Goal: Download file/media: Download file/media

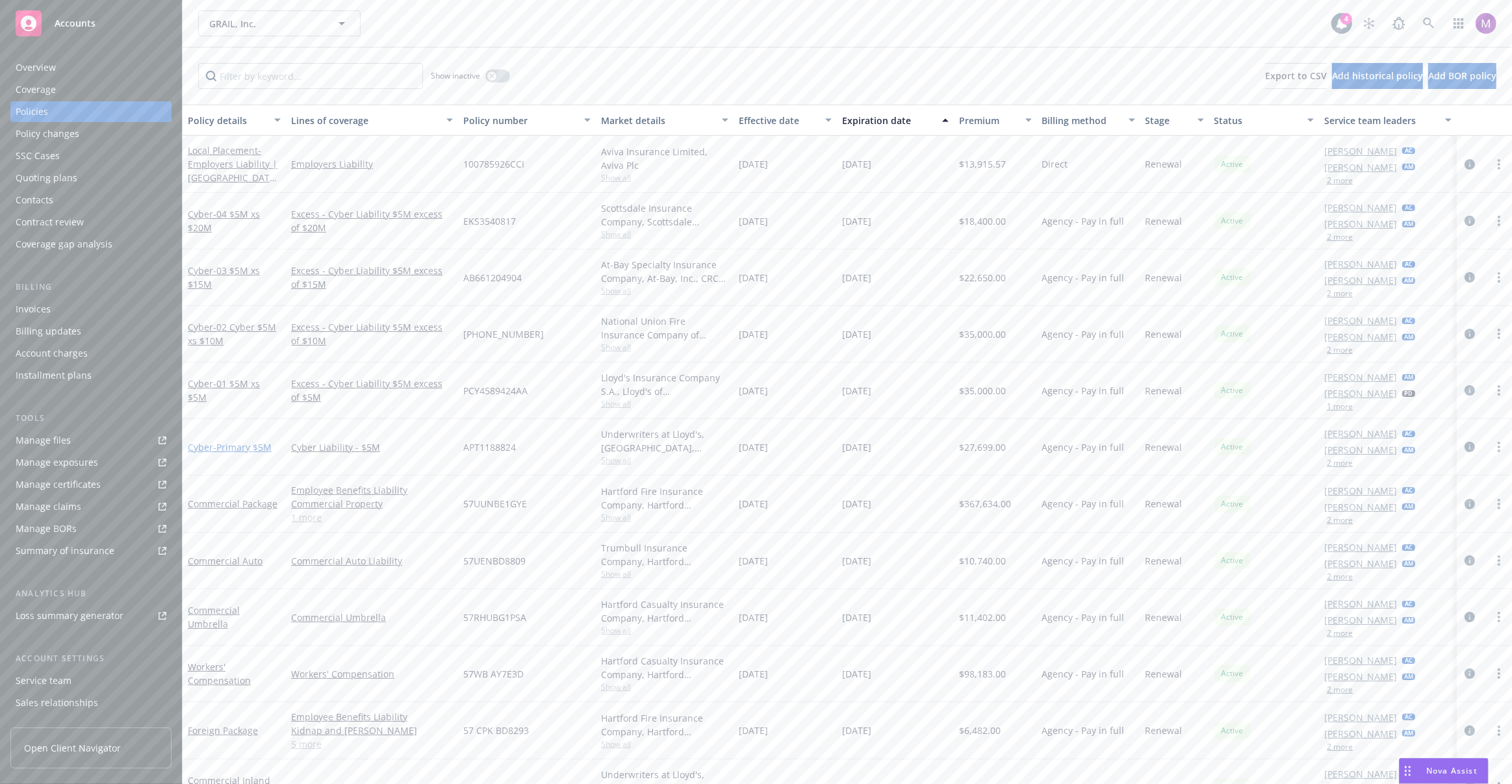
click at [244, 444] on span "- Primary $5M" at bounding box center [242, 447] width 59 height 12
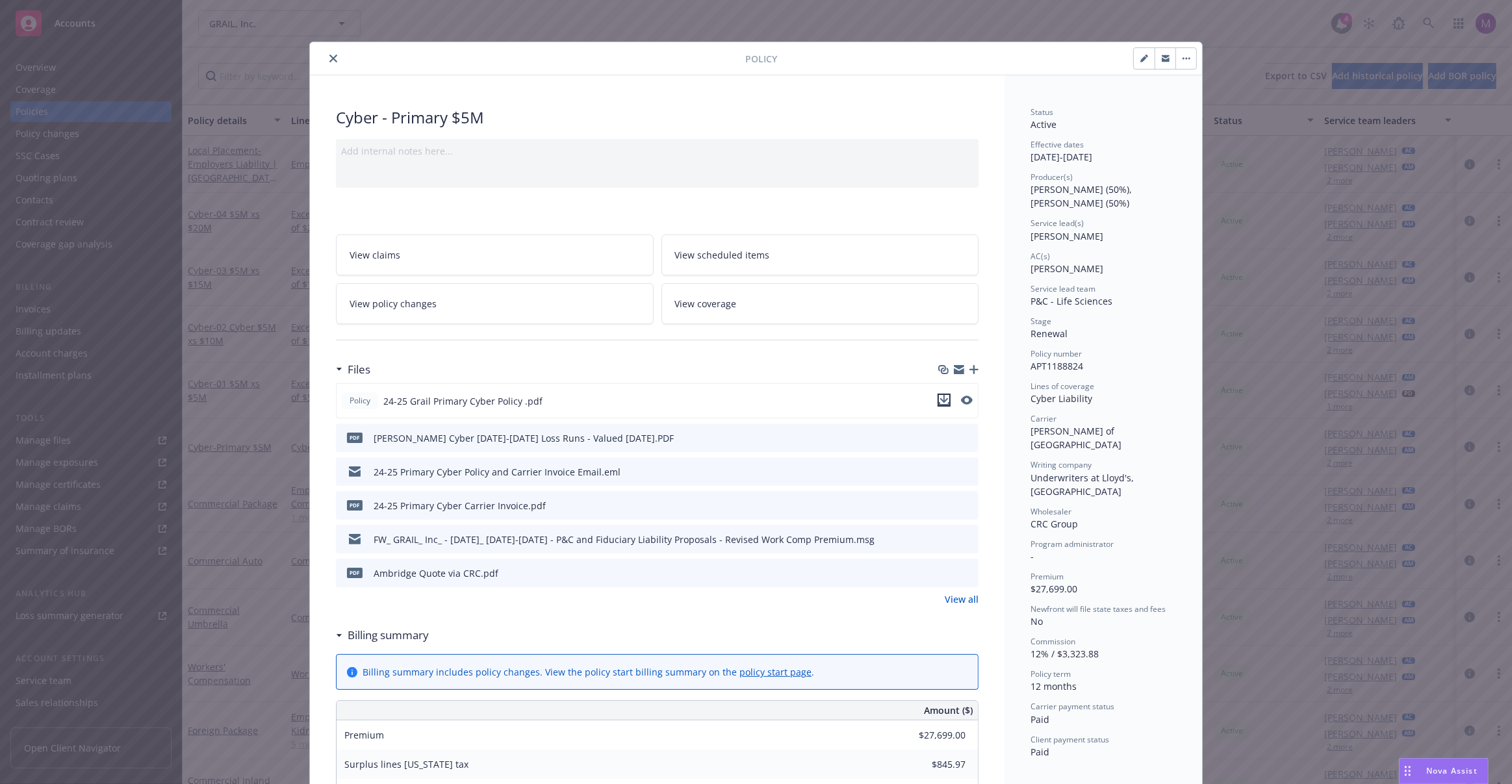
click at [940, 400] on icon "download file" at bounding box center [945, 399] width 9 height 8
